Goal: Navigation & Orientation: Find specific page/section

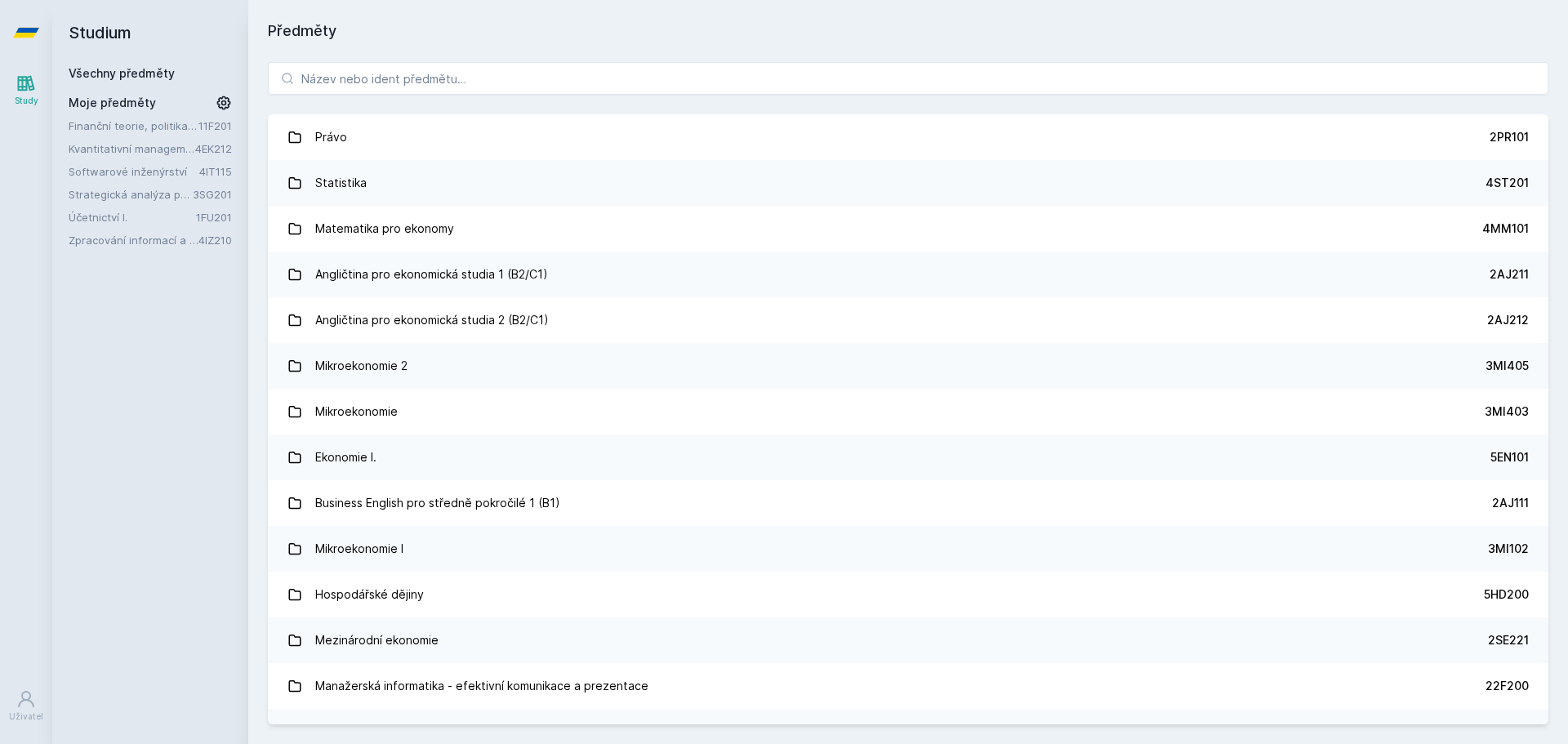
click at [104, 221] on link "Účetnictví I." at bounding box center [132, 217] width 127 height 16
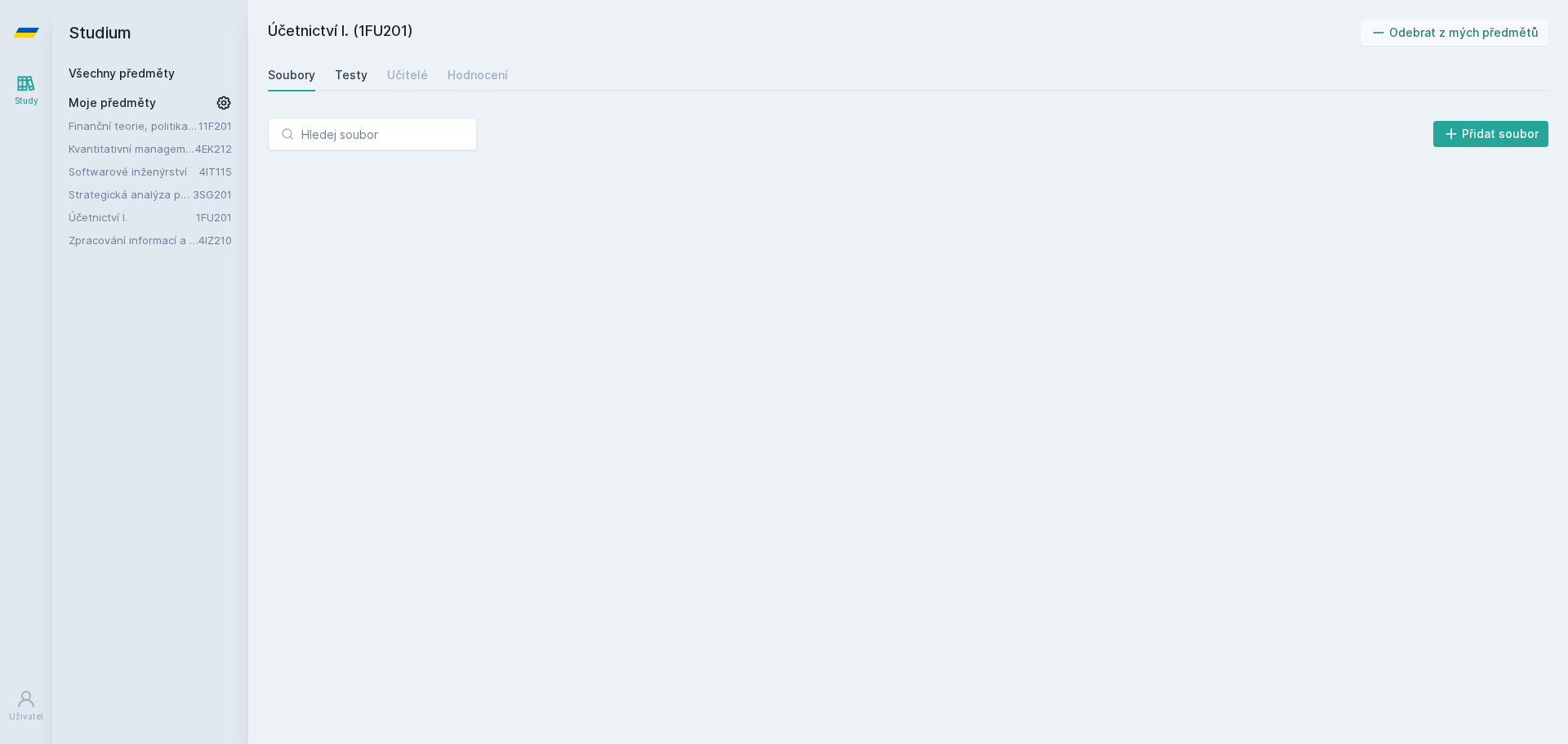
click at [349, 74] on div "Testy" at bounding box center [351, 74] width 32 height 16
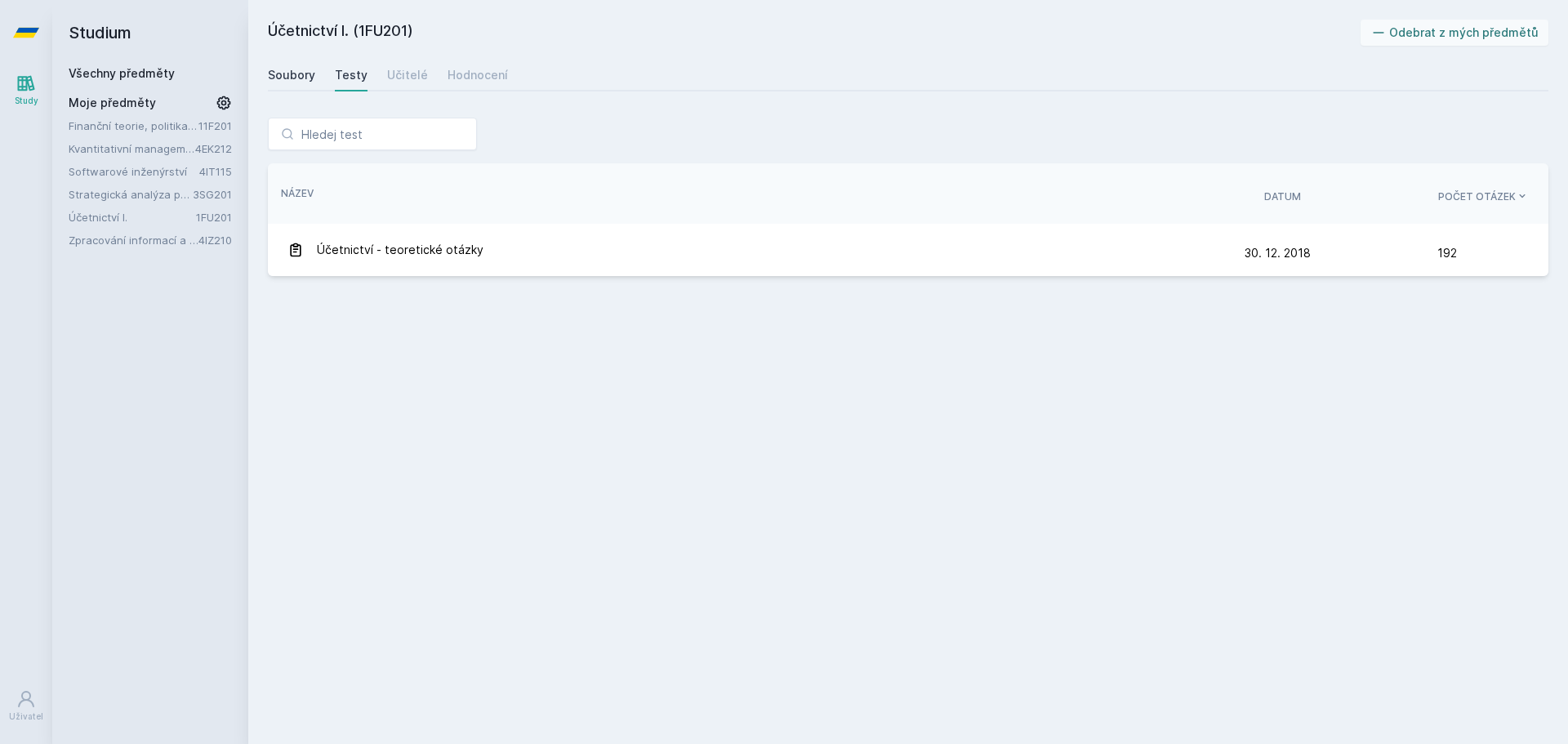
click at [307, 69] on div "Soubory" at bounding box center [291, 74] width 47 height 16
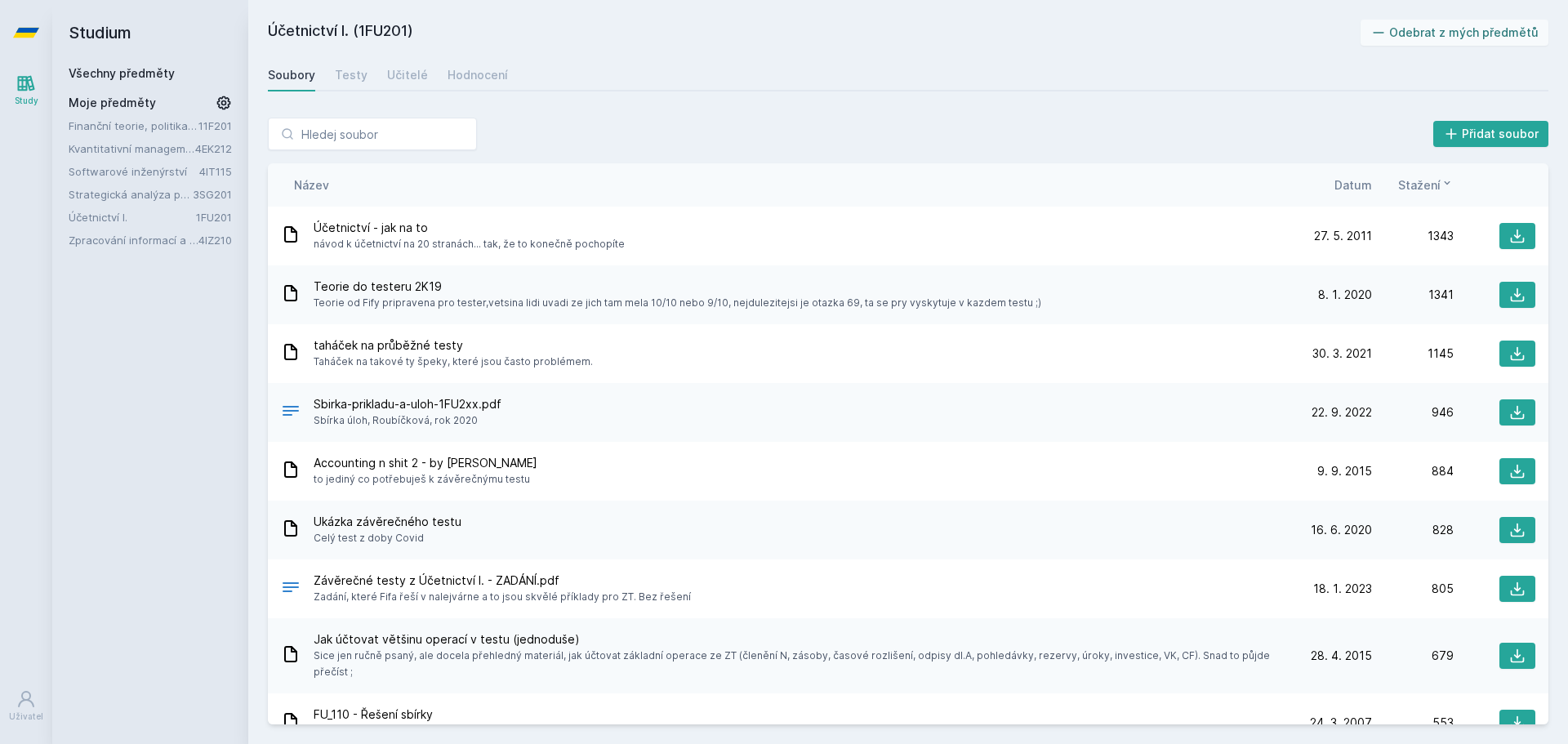
click at [1353, 180] on span "Datum" at bounding box center [1354, 185] width 38 height 17
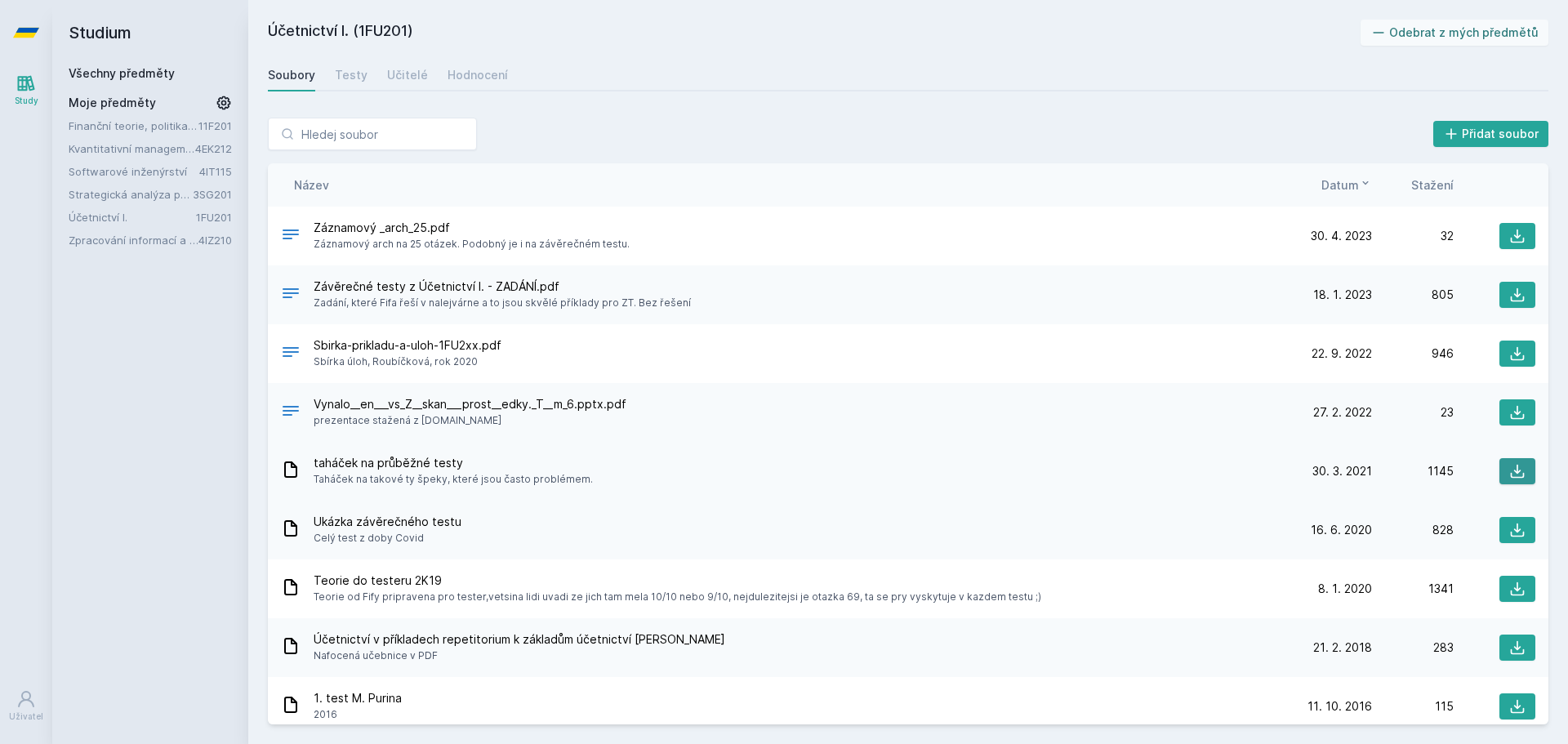
click at [1516, 473] on icon at bounding box center [1518, 472] width 14 height 14
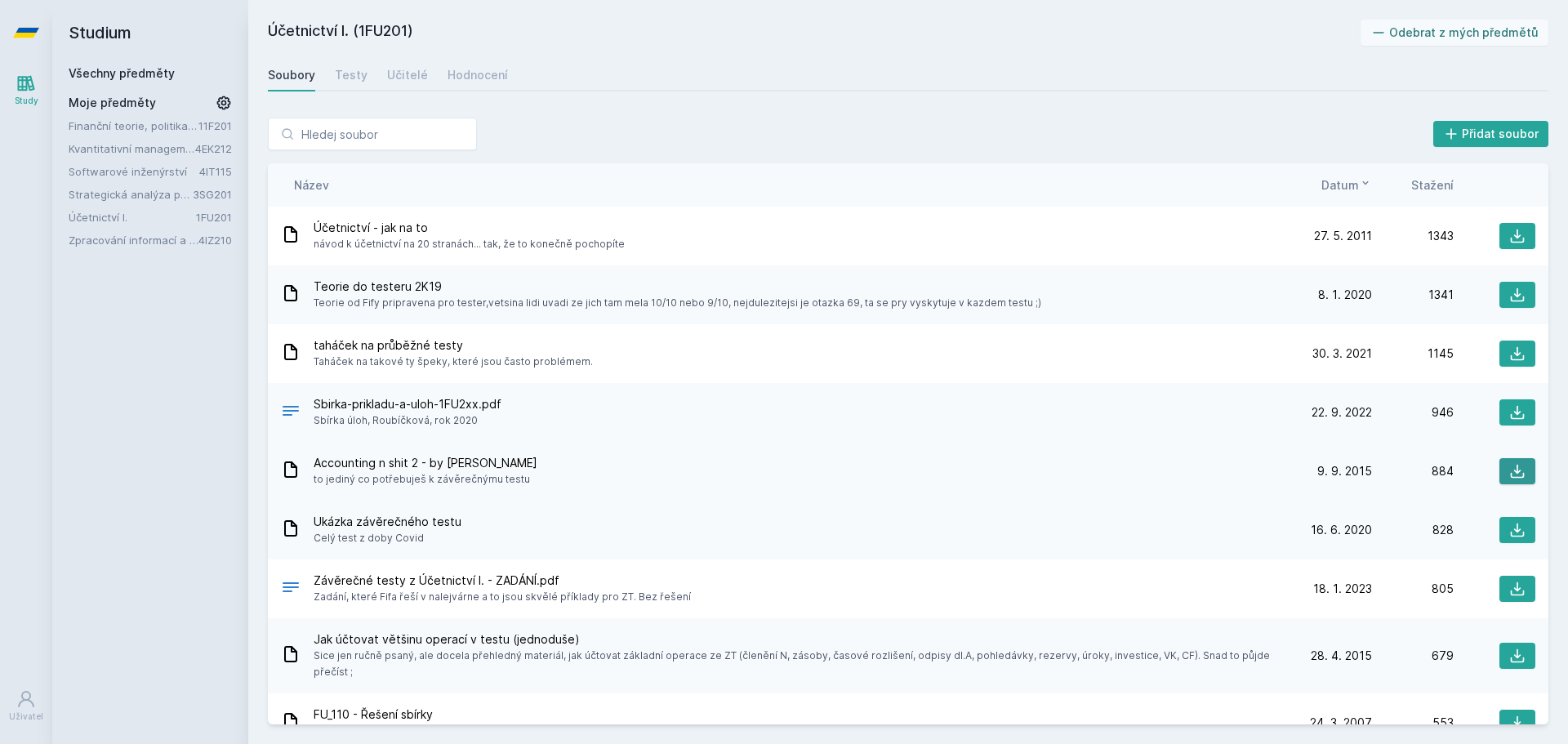
click at [1515, 473] on icon at bounding box center [1518, 472] width 14 height 14
